Goal: Book appointment/travel/reservation

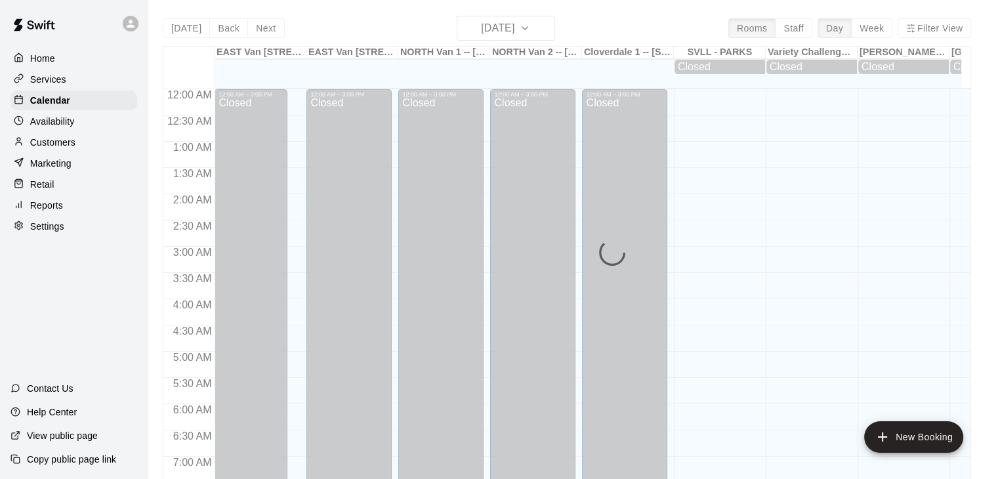
scroll to position [525, 0]
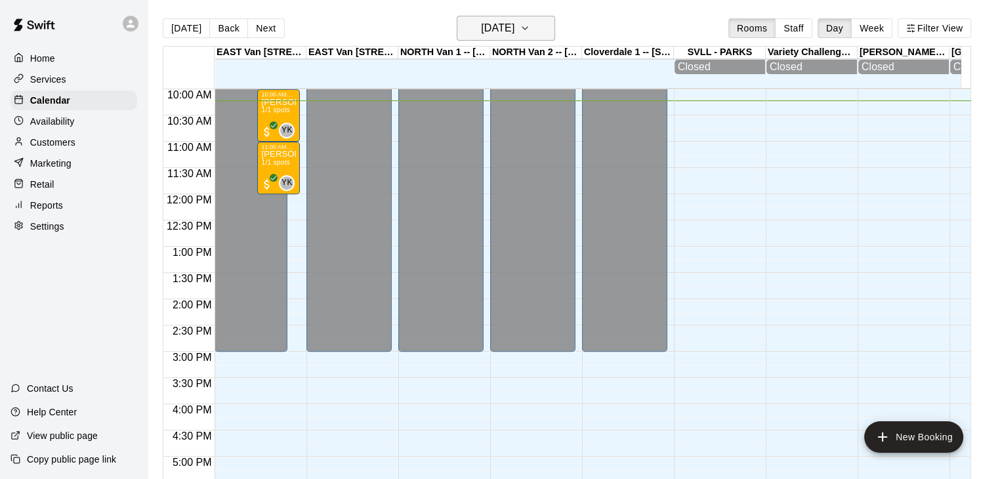
click at [530, 33] on icon "button" at bounding box center [525, 28] width 11 height 16
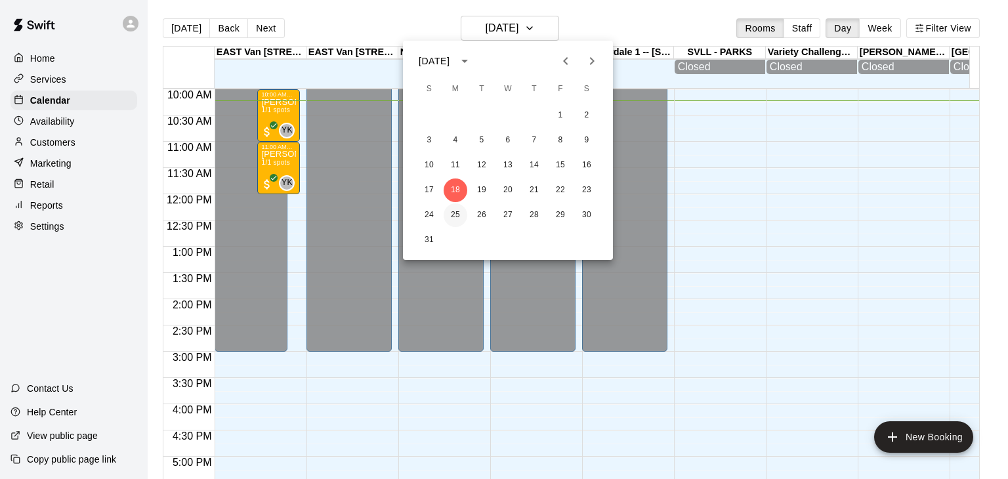
click at [458, 218] on button "25" at bounding box center [456, 215] width 24 height 24
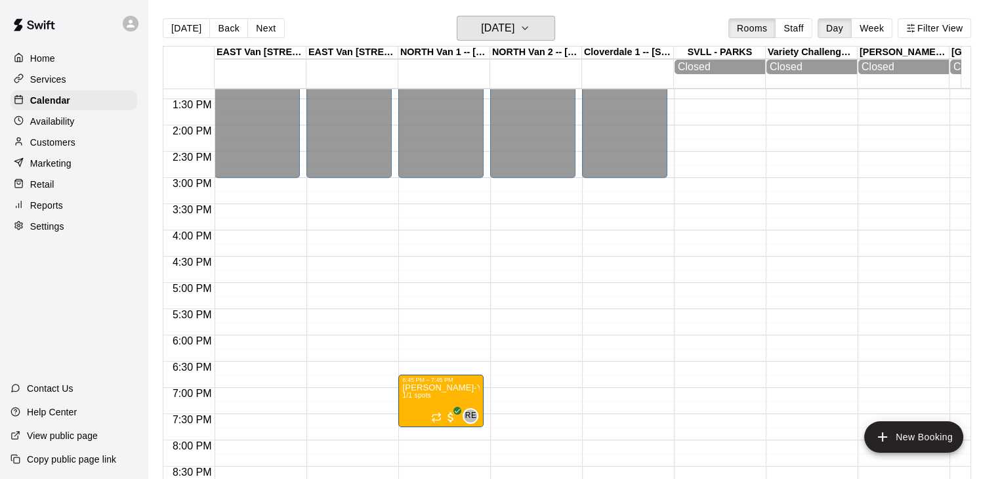
scroll to position [697, 0]
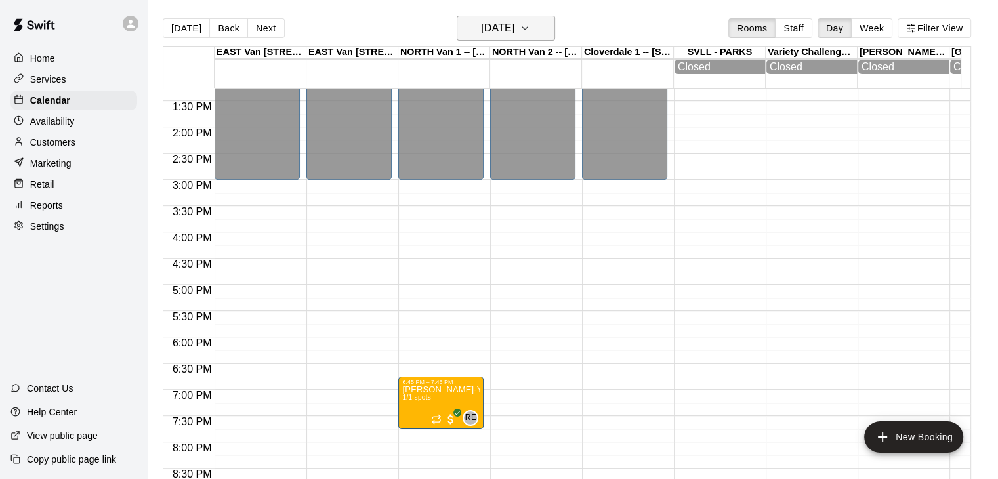
click at [530, 33] on icon "button" at bounding box center [525, 28] width 11 height 16
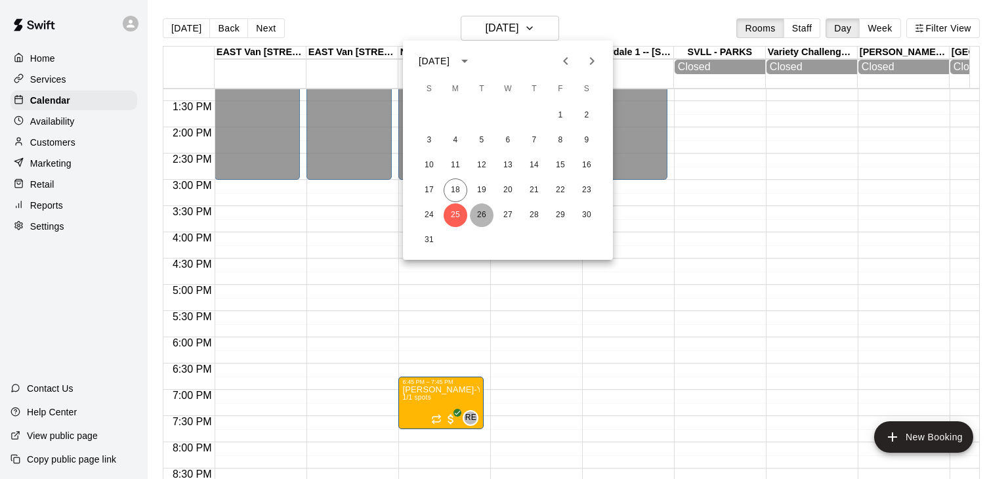
click at [478, 215] on button "26" at bounding box center [482, 215] width 24 height 24
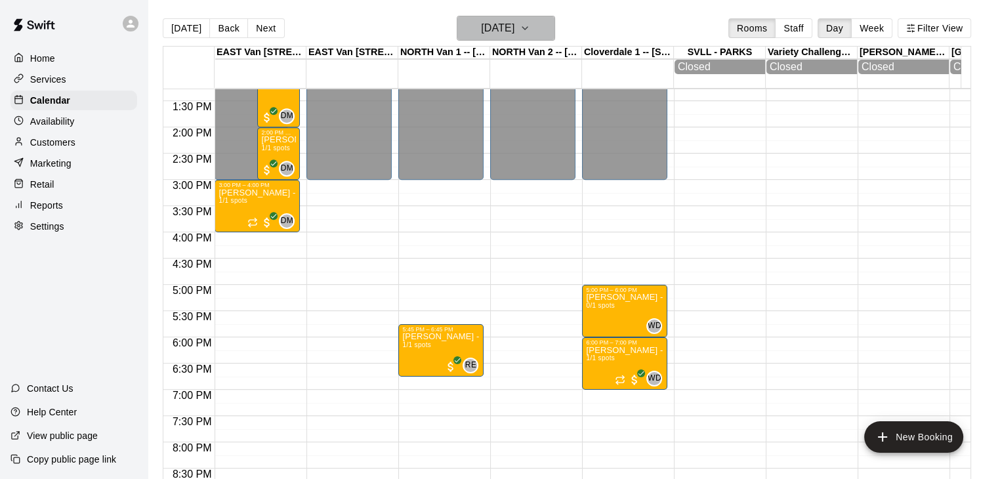
click at [515, 30] on h6 "[DATE]" at bounding box center [497, 28] width 33 height 18
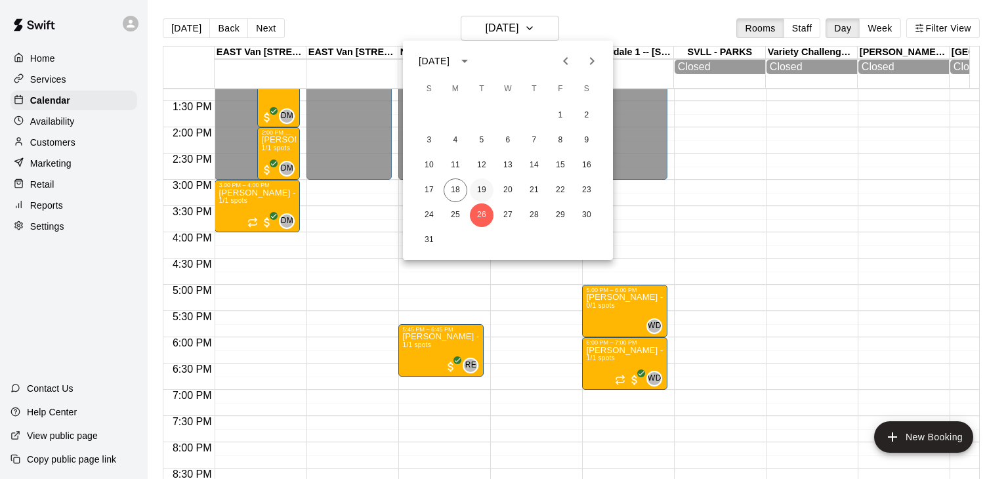
click at [483, 182] on button "19" at bounding box center [482, 191] width 24 height 24
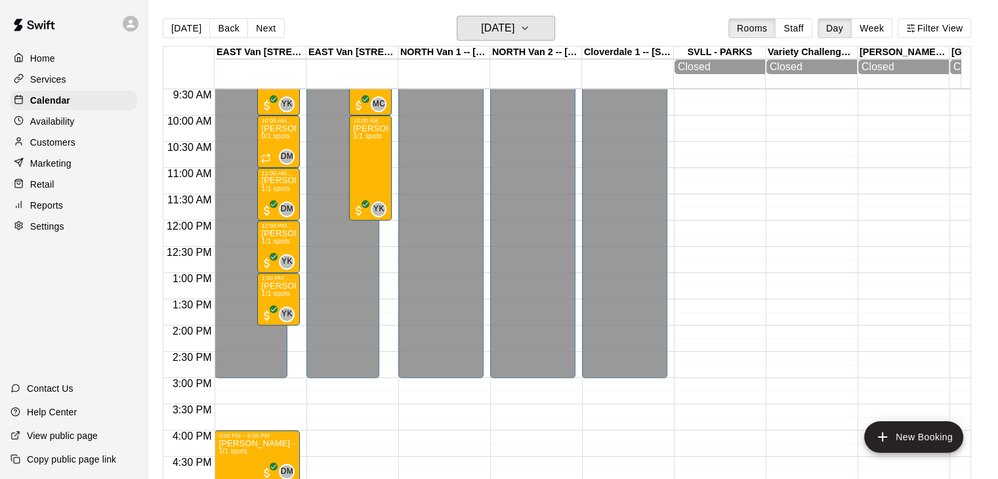
scroll to position [515, 0]
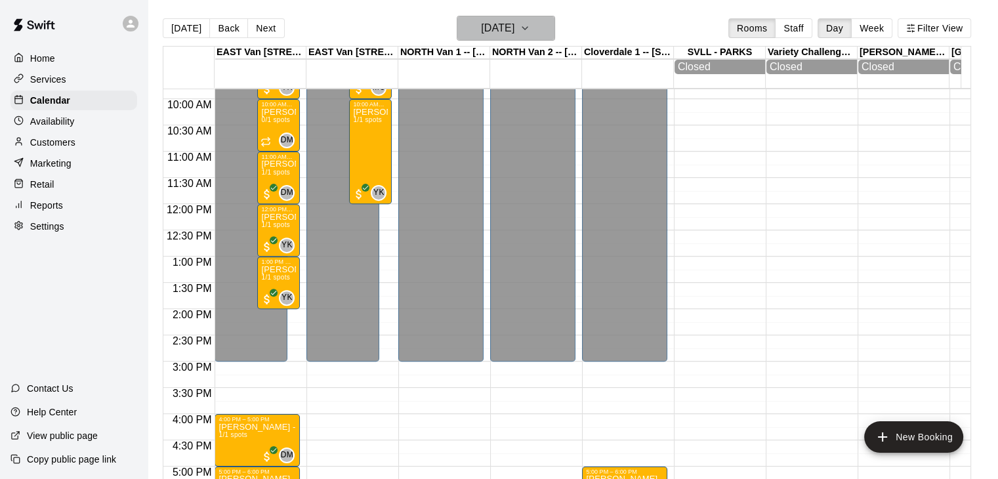
click at [530, 26] on icon "button" at bounding box center [525, 28] width 11 height 16
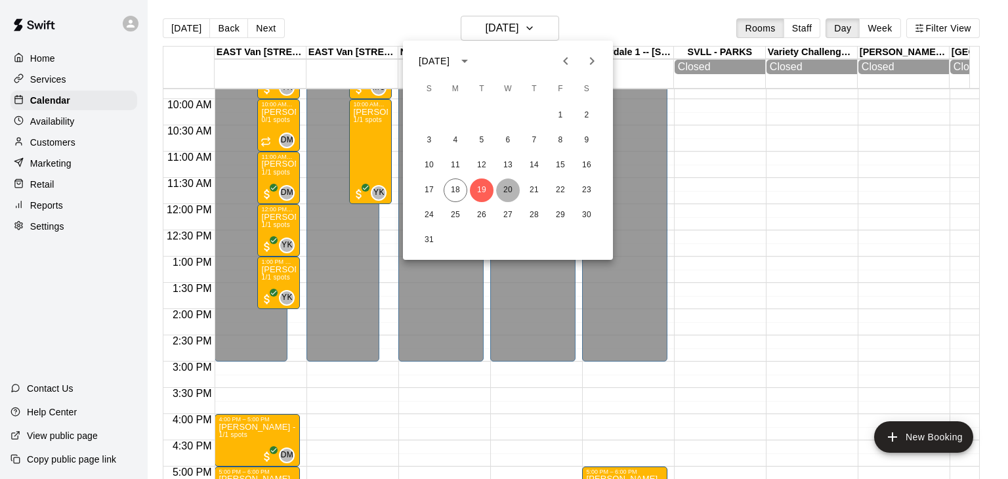
click at [508, 188] on button "20" at bounding box center [508, 191] width 24 height 24
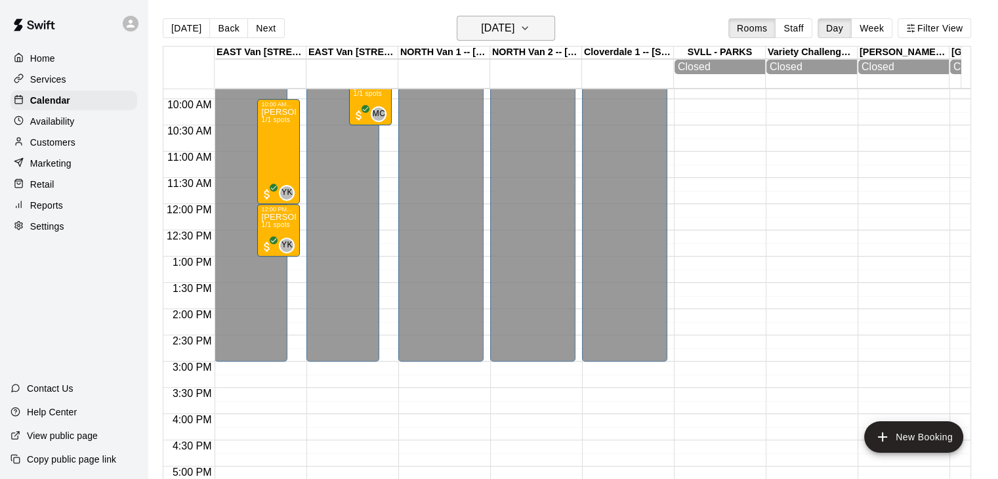
click at [530, 28] on icon "button" at bounding box center [525, 28] width 11 height 16
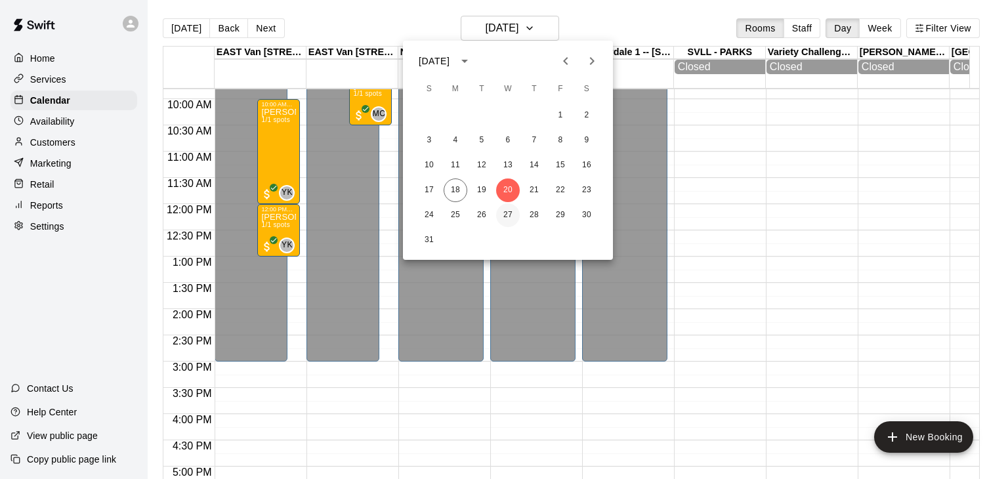
click at [507, 213] on button "27" at bounding box center [508, 215] width 24 height 24
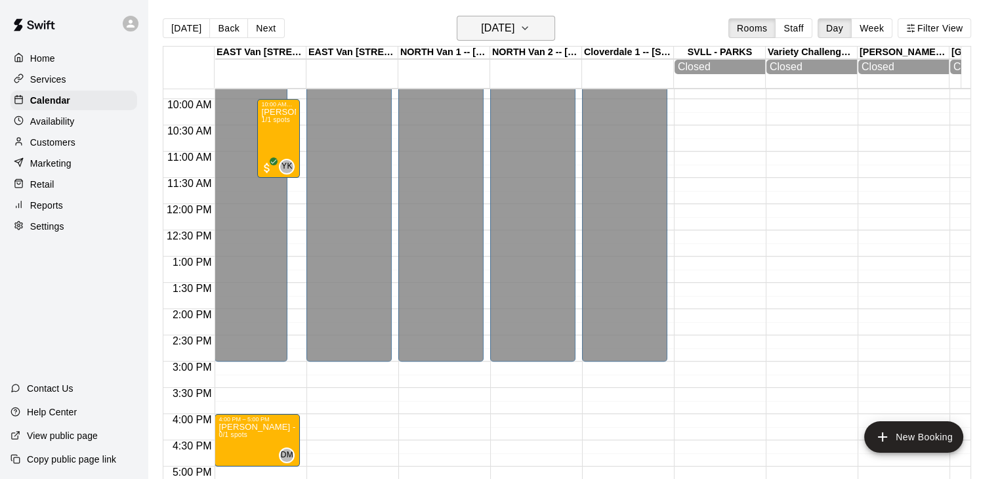
click at [530, 28] on icon "button" at bounding box center [525, 28] width 11 height 16
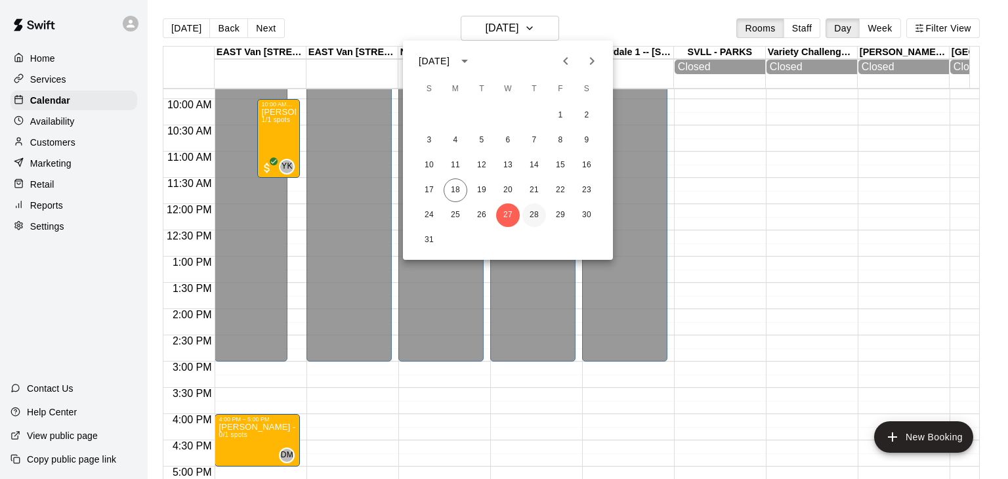
click at [533, 213] on button "28" at bounding box center [534, 215] width 24 height 24
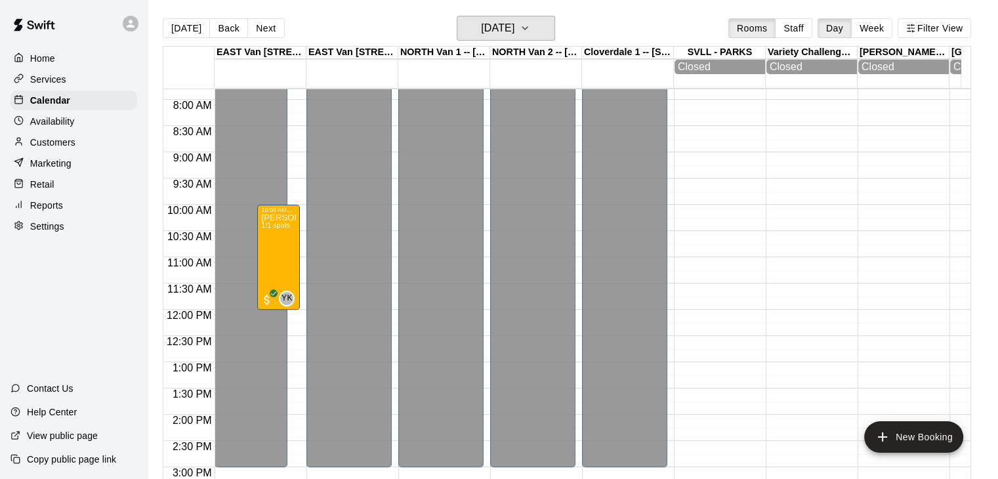
scroll to position [396, 0]
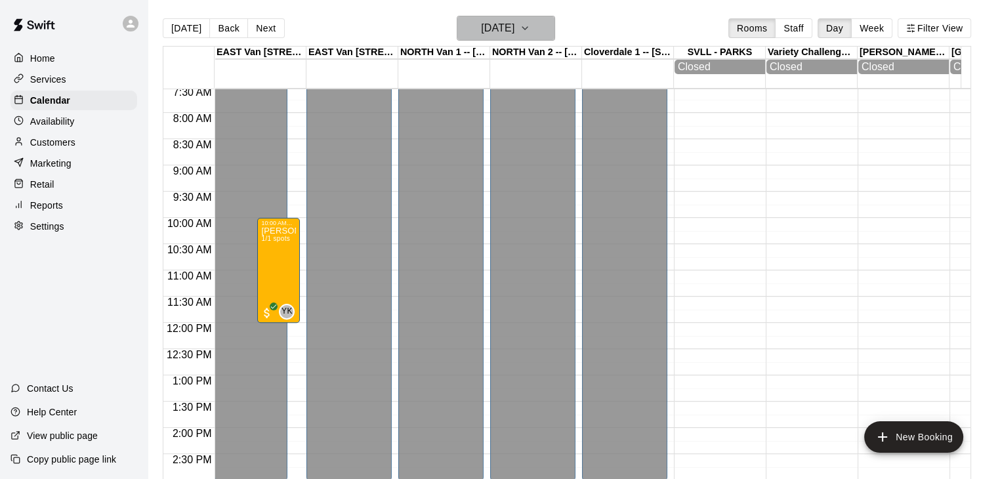
click at [530, 33] on icon "button" at bounding box center [525, 28] width 11 height 16
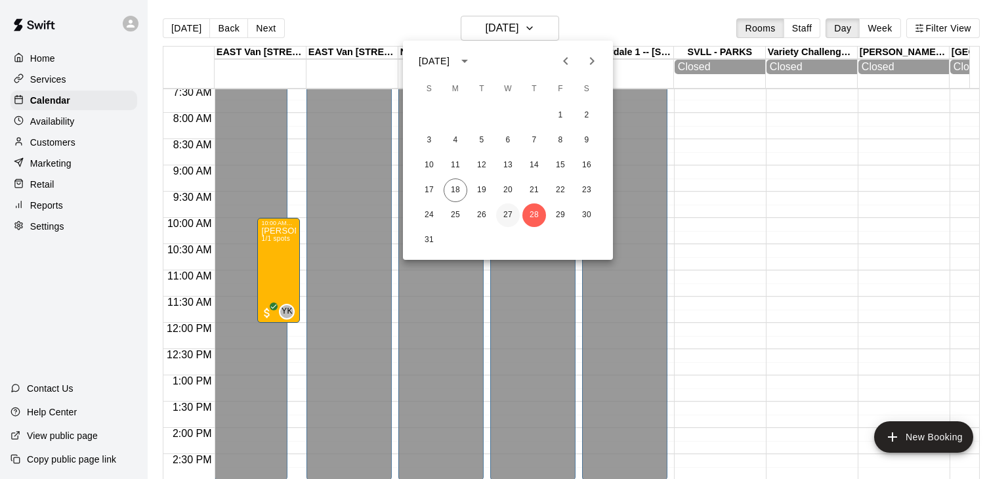
click at [509, 216] on button "27" at bounding box center [508, 215] width 24 height 24
